Goal: Communication & Community: Ask a question

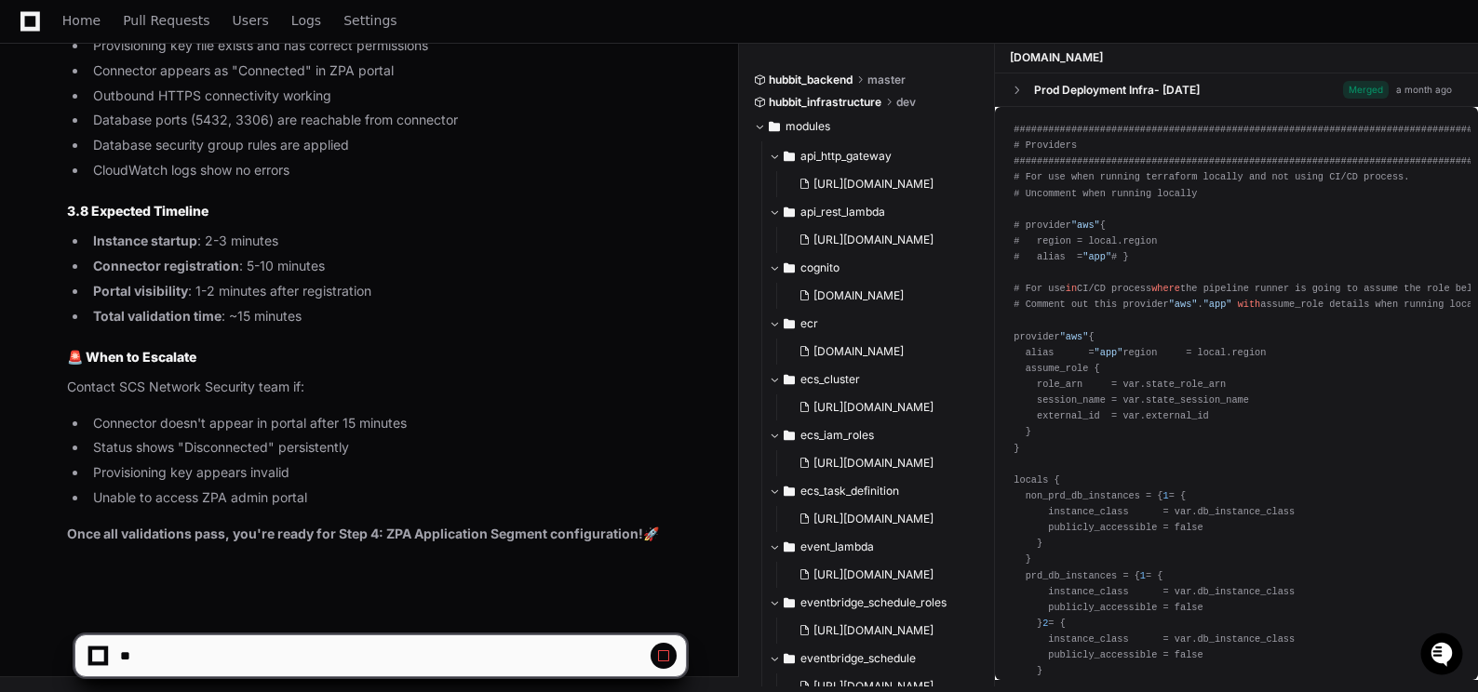
scroll to position [89018, 0]
click at [671, 655] on button at bounding box center [663, 656] width 26 height 26
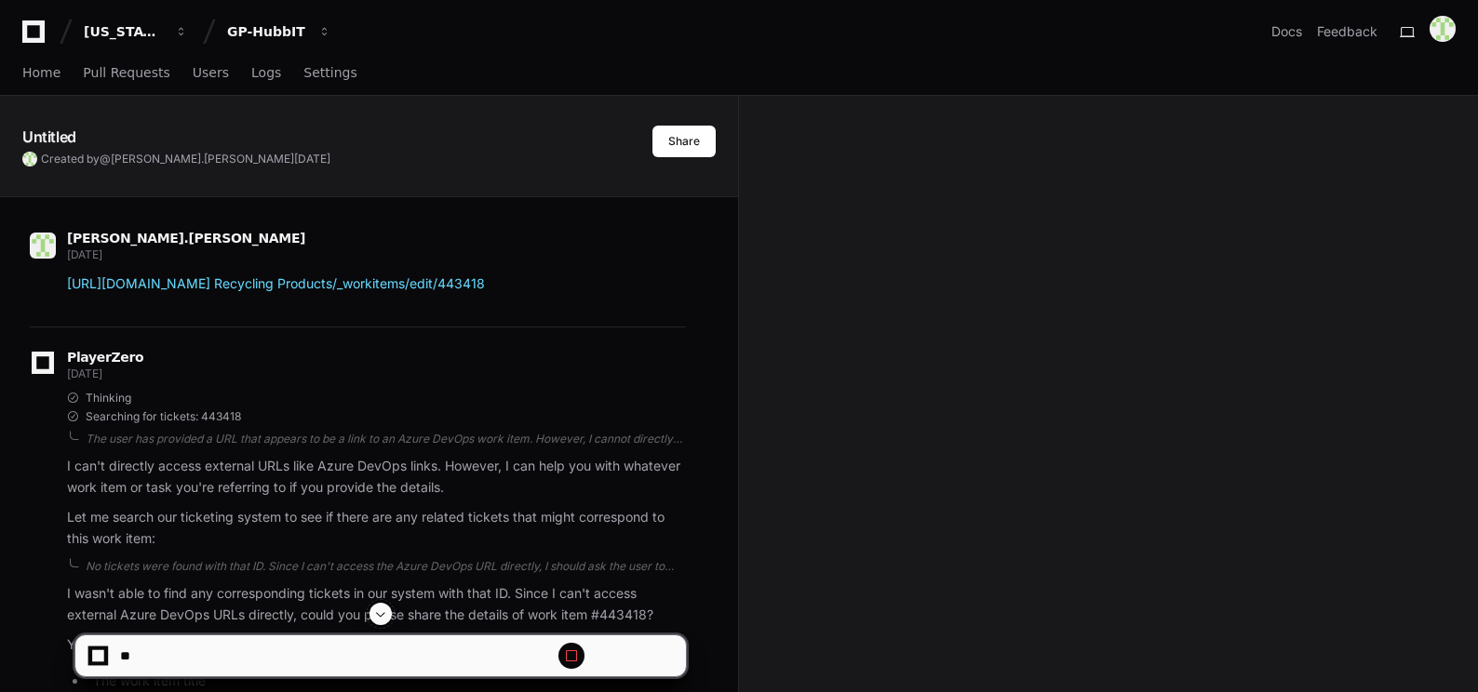
click at [380, 617] on span at bounding box center [380, 614] width 15 height 15
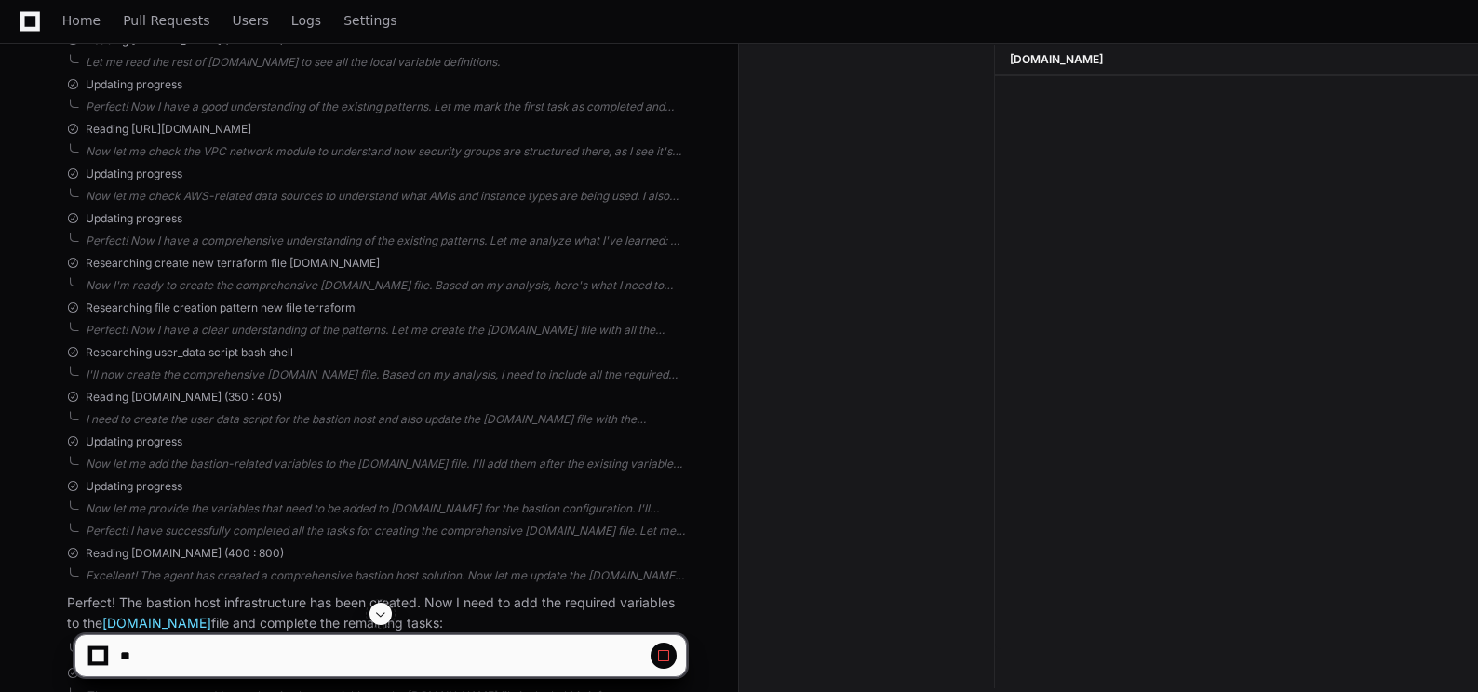
click at [374, 616] on span at bounding box center [380, 614] width 15 height 15
click at [381, 615] on span at bounding box center [380, 614] width 15 height 15
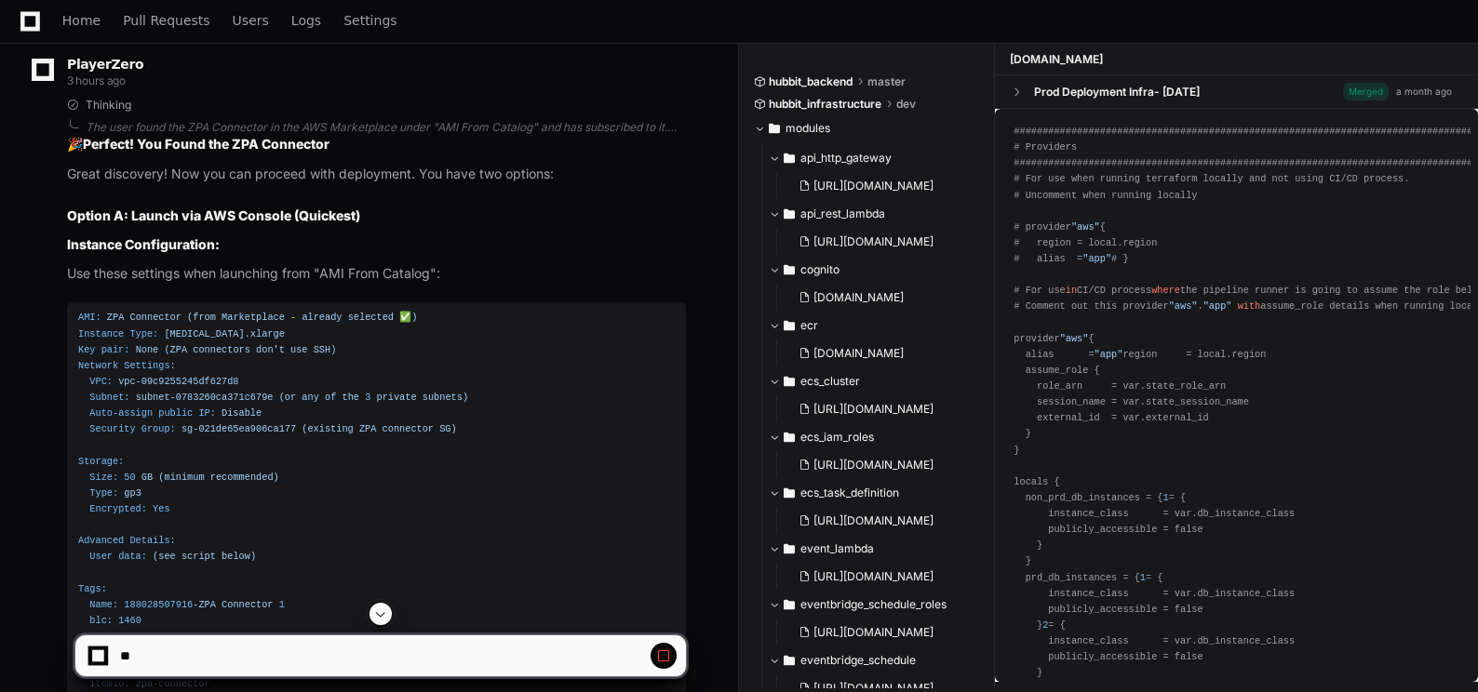
scroll to position [0, 0]
click at [381, 613] on span at bounding box center [380, 614] width 15 height 15
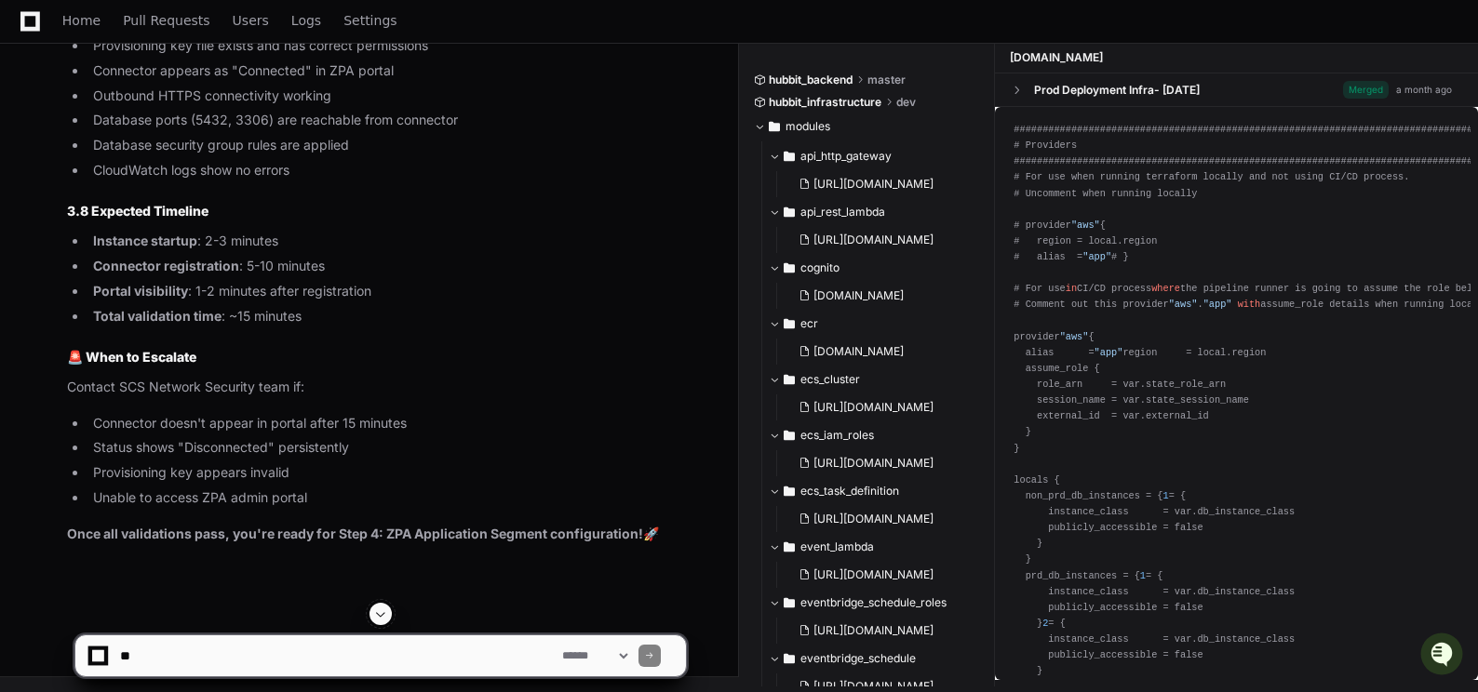
scroll to position [89037, 0]
click at [169, 651] on textarea at bounding box center [337, 656] width 442 height 41
type textarea "*"
type textarea "**********"
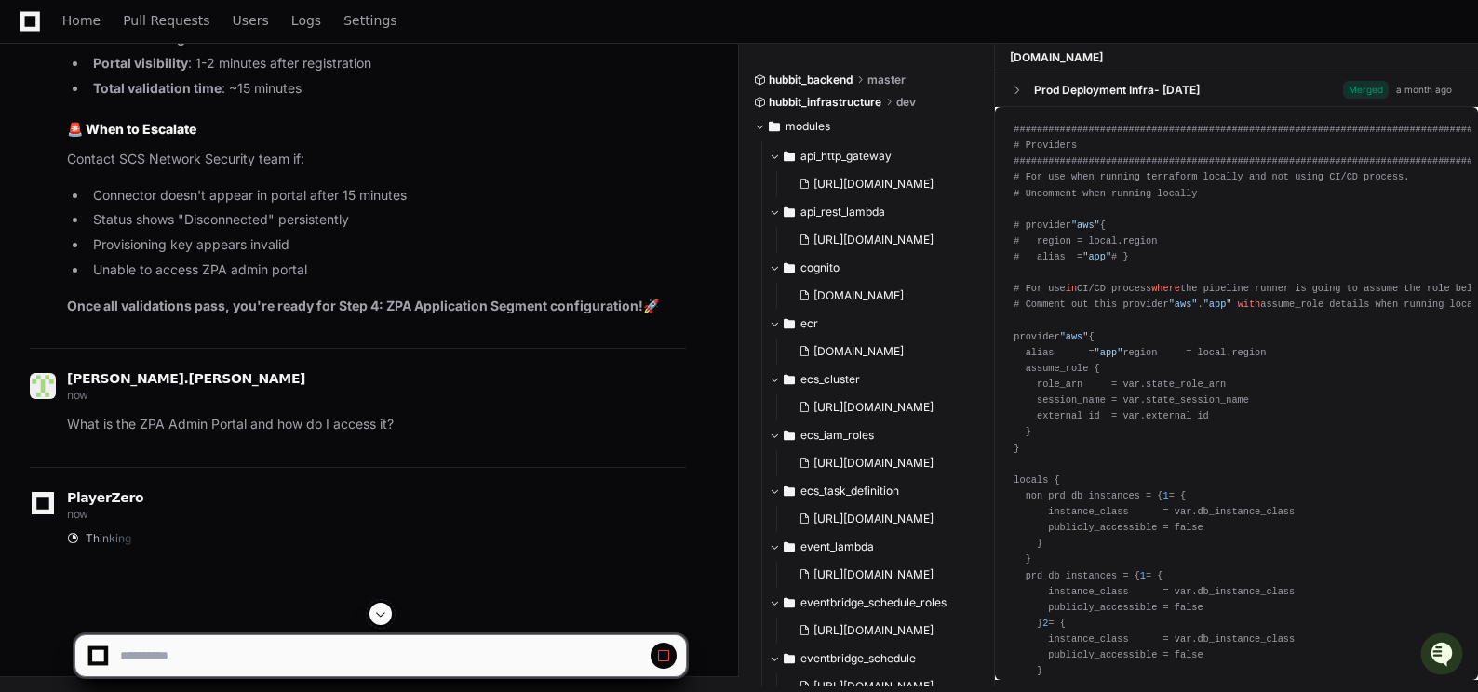
scroll to position [87206, 0]
click at [379, 613] on span at bounding box center [380, 614] width 15 height 15
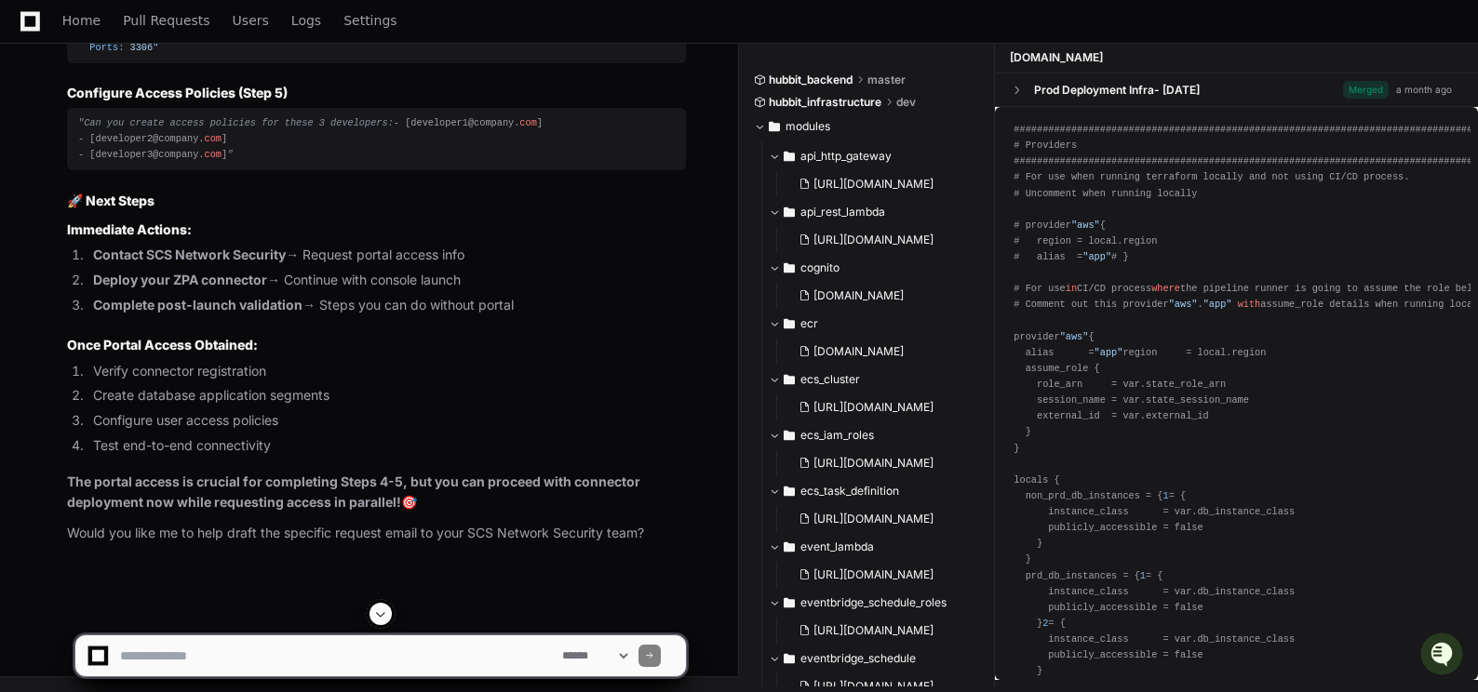
scroll to position [90474, 0]
